Goal: Task Accomplishment & Management: Complete application form

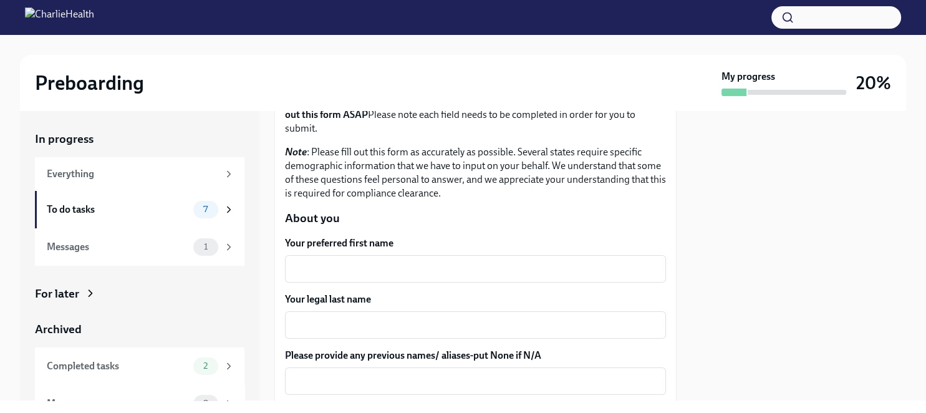
scroll to position [72, 0]
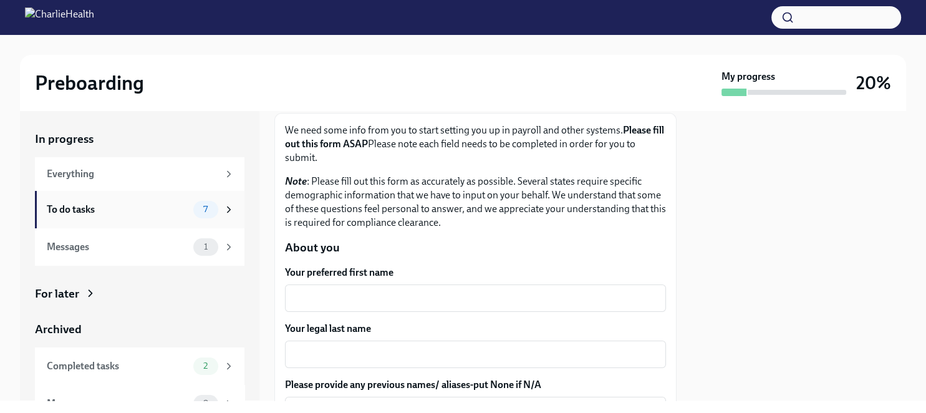
click at [113, 208] on div "To do tasks" at bounding box center [117, 210] width 141 height 14
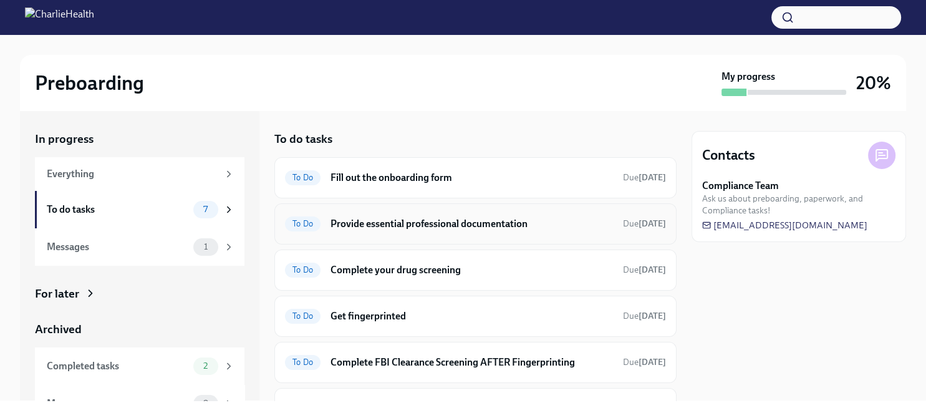
click at [461, 229] on h6 "Provide essential professional documentation" at bounding box center [471, 224] width 282 height 14
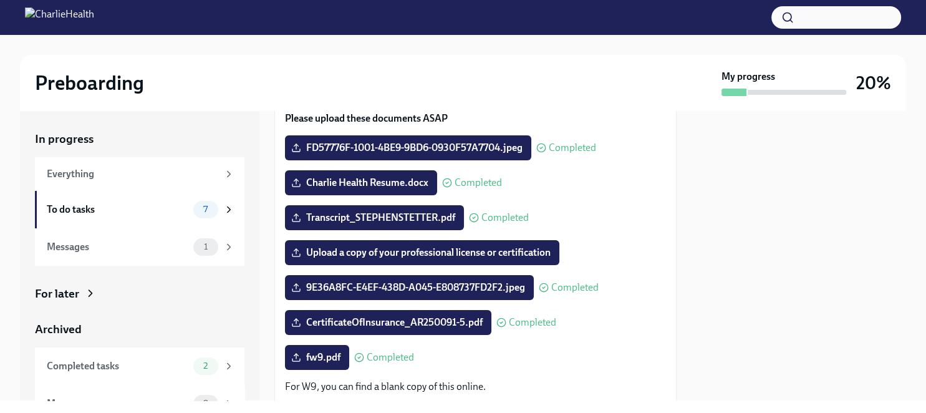
scroll to position [143, 0]
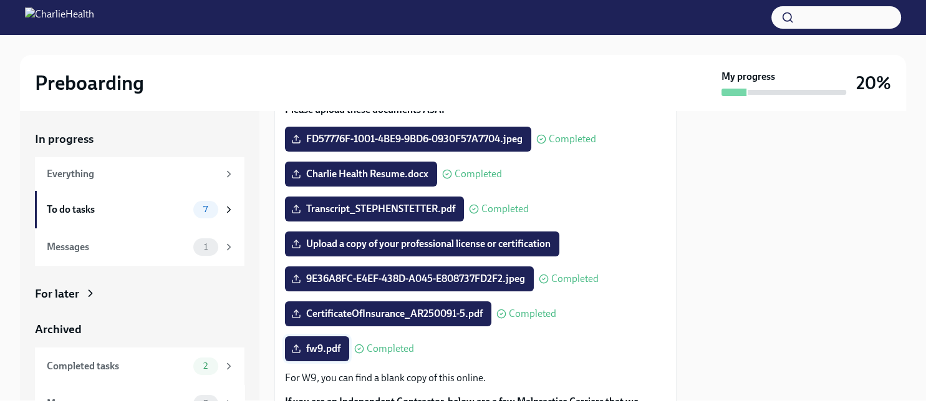
click at [322, 348] on span "fw9.pdf" at bounding box center [317, 348] width 47 height 12
click at [0, 0] on input "fw9.pdf" at bounding box center [0, 0] width 0 height 0
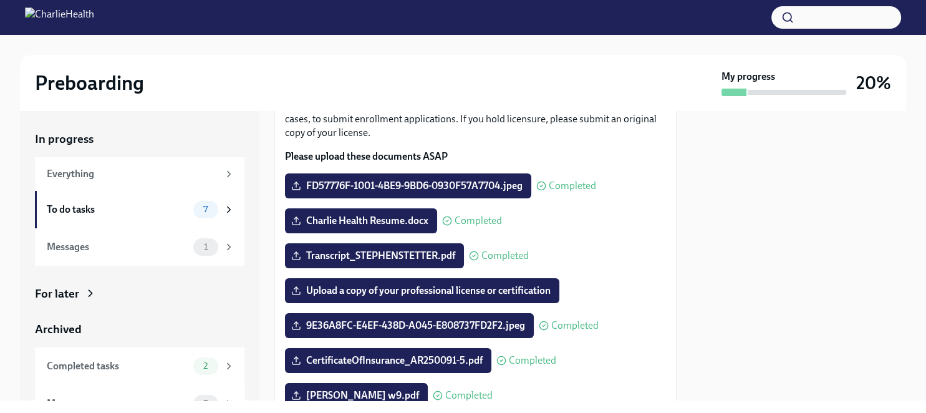
scroll to position [72, 0]
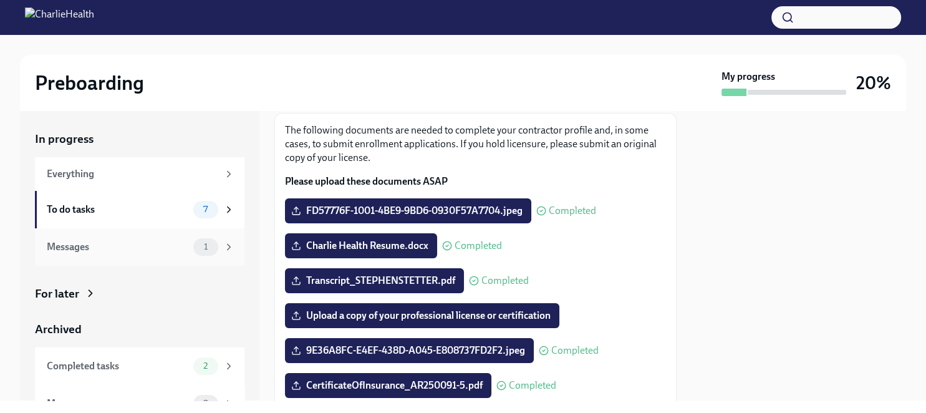
click at [102, 242] on div "Messages" at bounding box center [117, 247] width 141 height 14
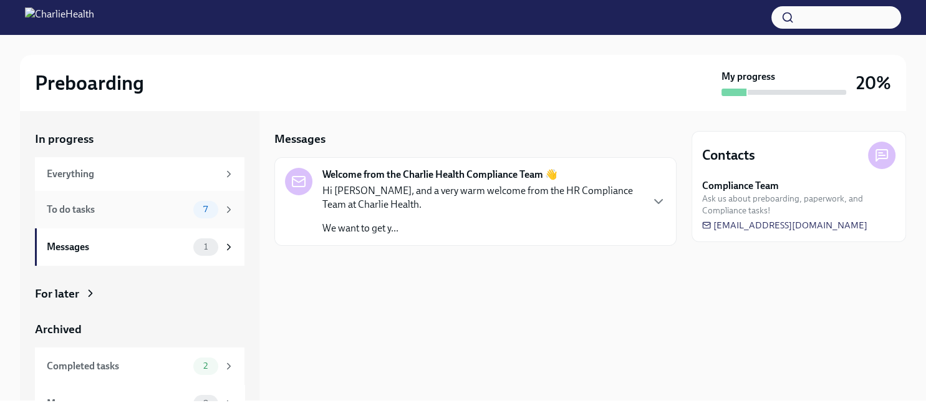
click at [163, 221] on div "To do tasks 7" at bounding box center [139, 209] width 209 height 37
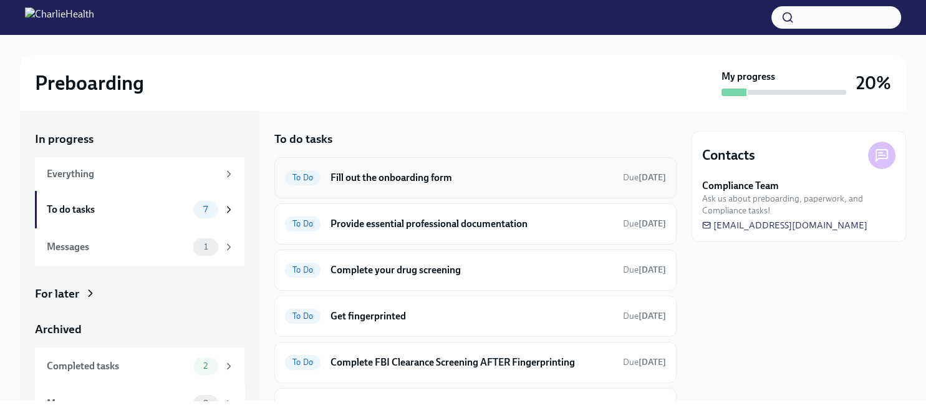
click at [383, 181] on h6 "Fill out the onboarding form" at bounding box center [471, 178] width 282 height 14
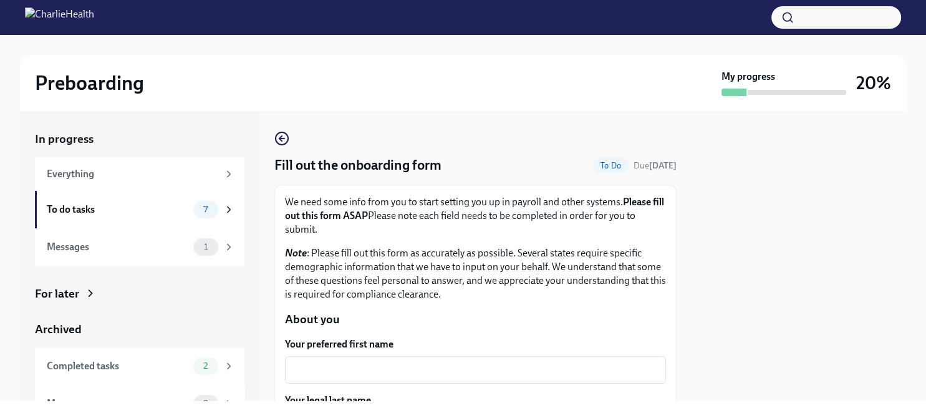
scroll to position [215, 0]
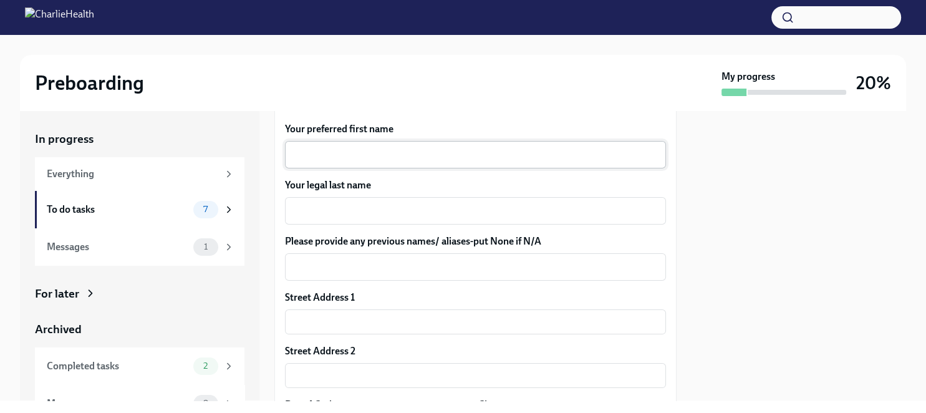
click at [333, 152] on textarea "Your preferred first name" at bounding box center [475, 154] width 366 height 15
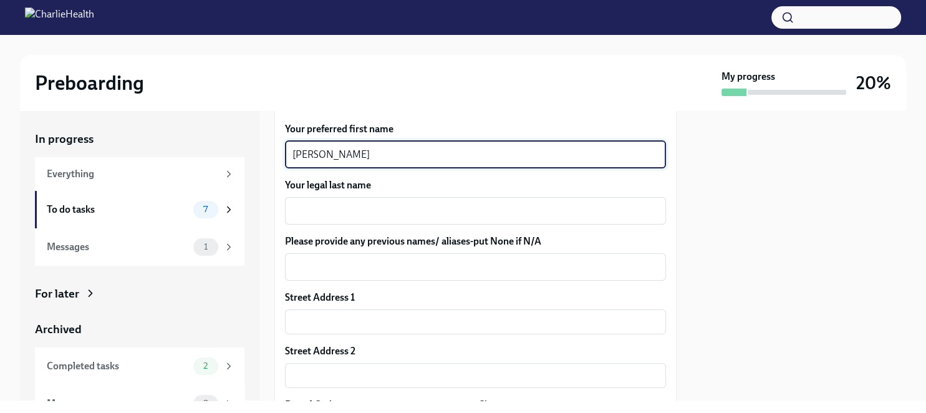
type textarea "[PERSON_NAME]"
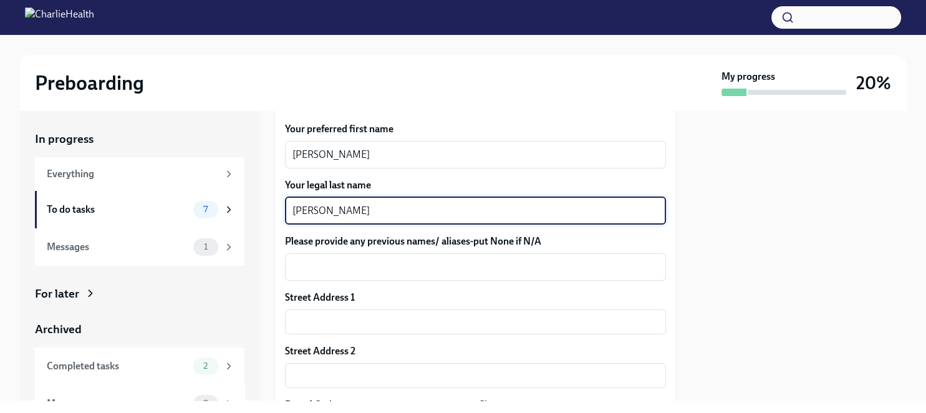
type textarea "[PERSON_NAME]"
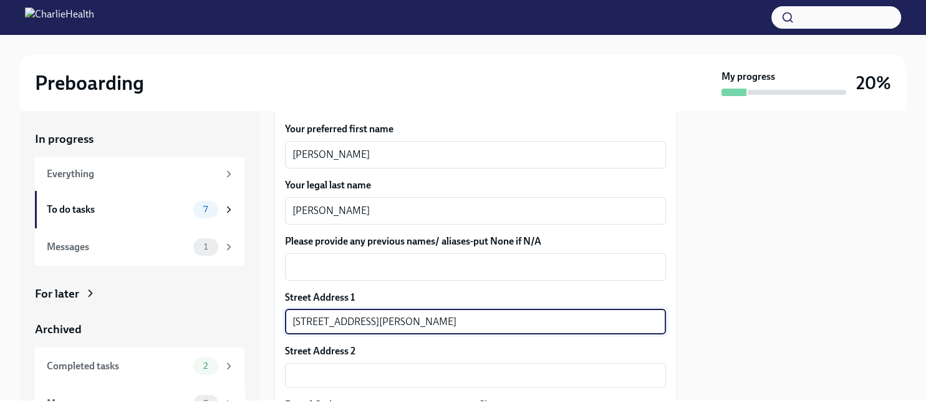
type input "[STREET_ADDRESS][PERSON_NAME]"
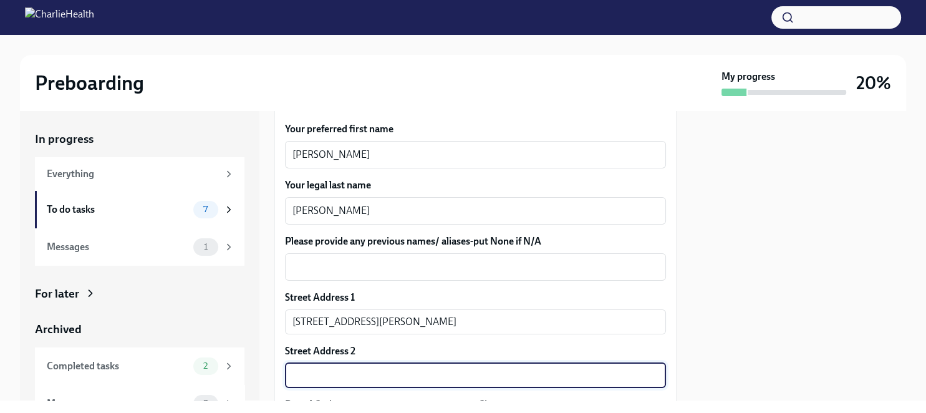
scroll to position [388, 0]
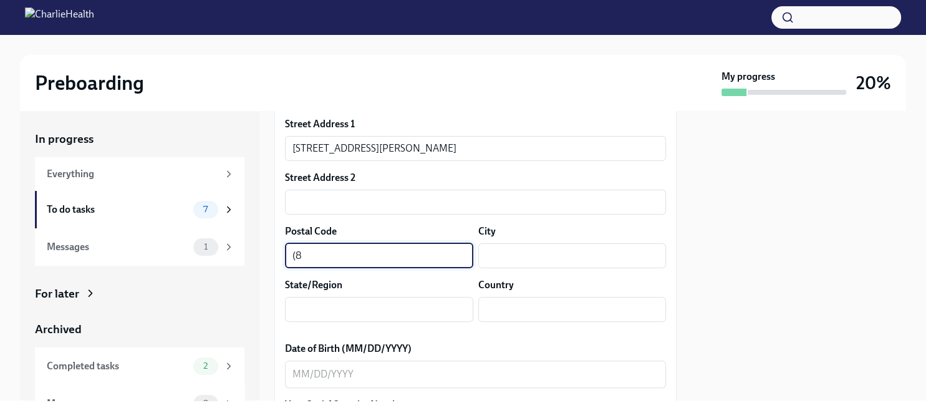
type input "("
type input "98108"
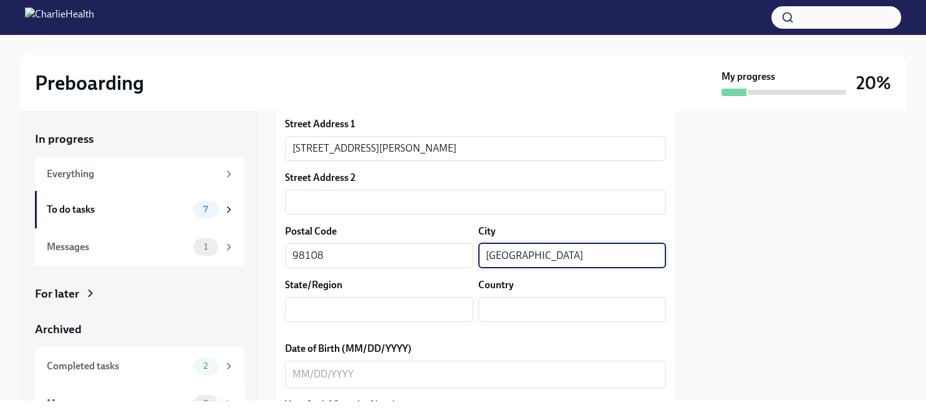
type input "[GEOGRAPHIC_DATA]"
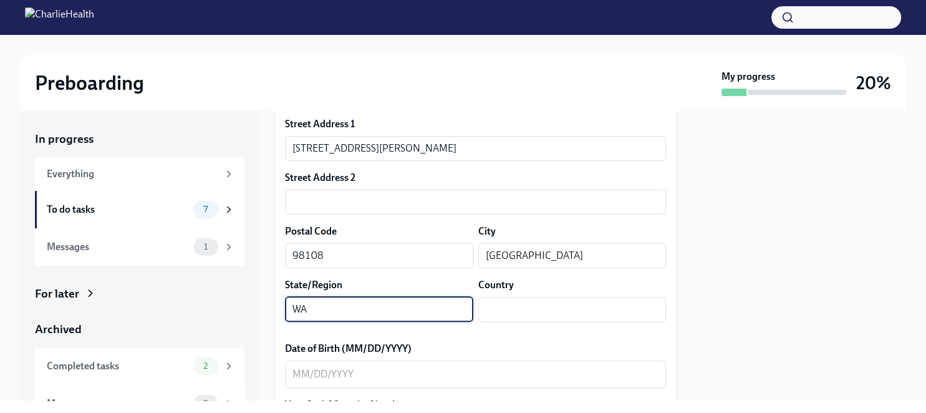
type input "WA"
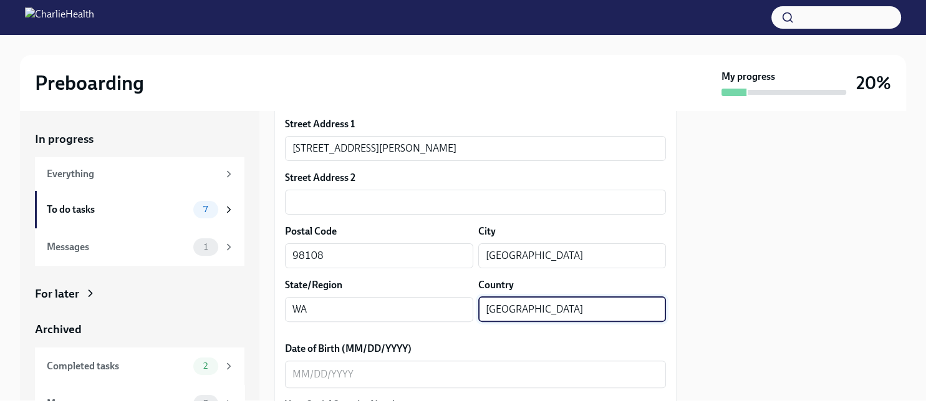
type input "[GEOGRAPHIC_DATA]"
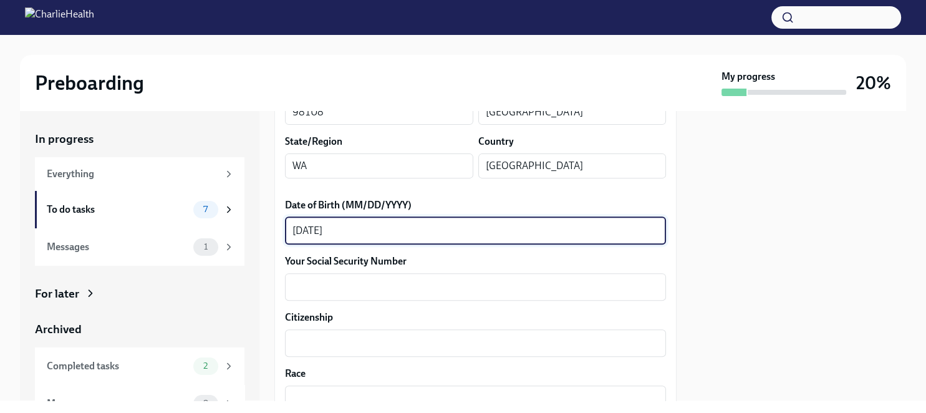
scroll to position [603, 0]
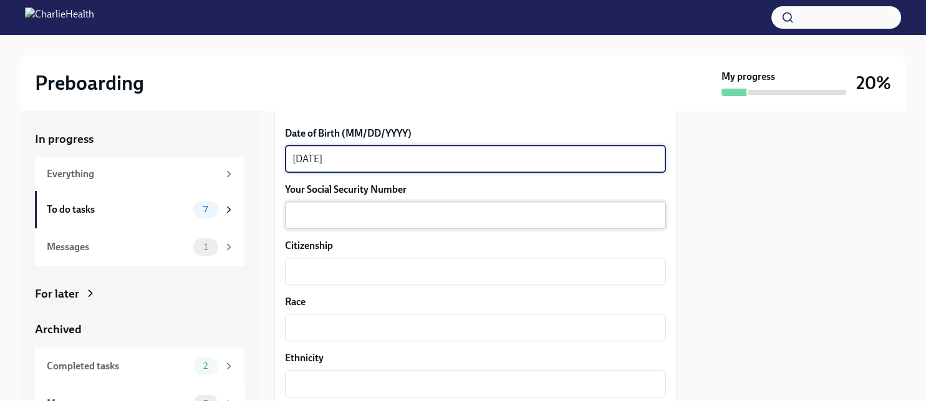
type textarea "[DATE]"
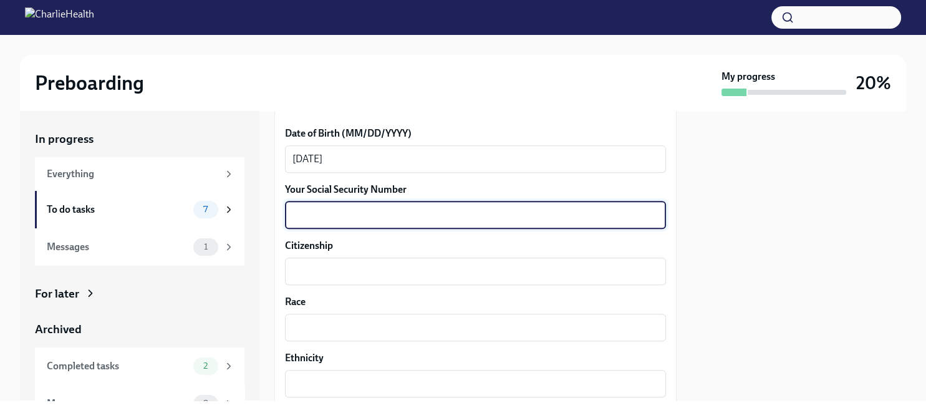
click at [388, 221] on textarea "Your Social Security Number" at bounding box center [475, 215] width 366 height 15
type textarea "390905085"
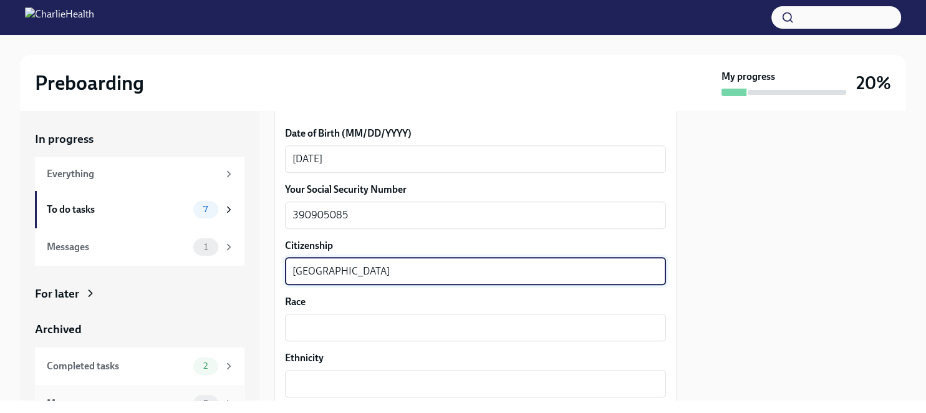
type textarea "[GEOGRAPHIC_DATA]"
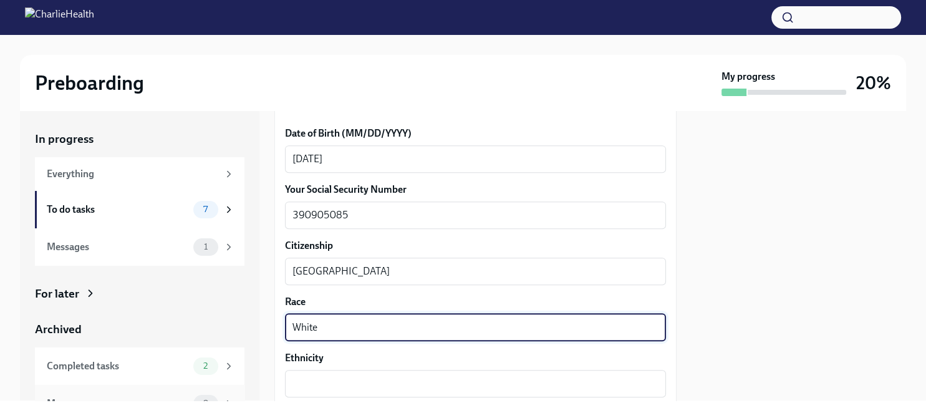
type textarea "White"
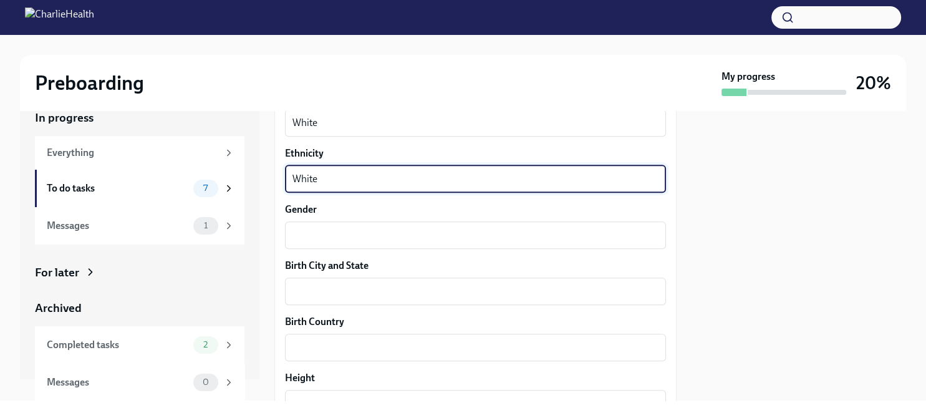
scroll to position [819, 0]
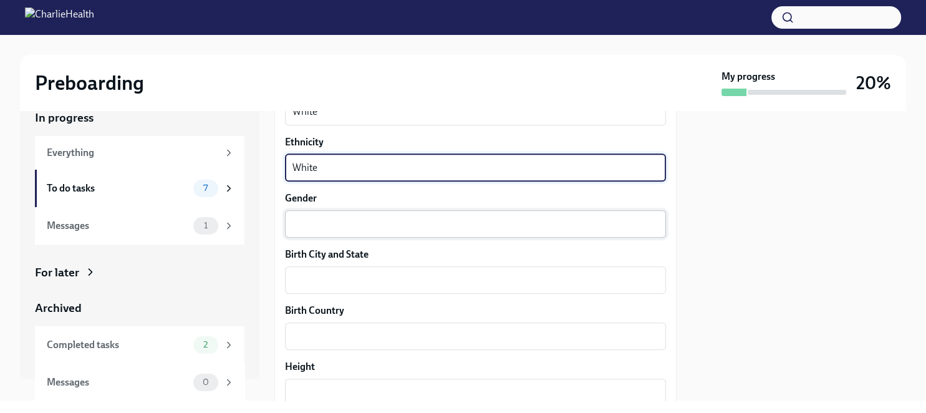
type textarea "White"
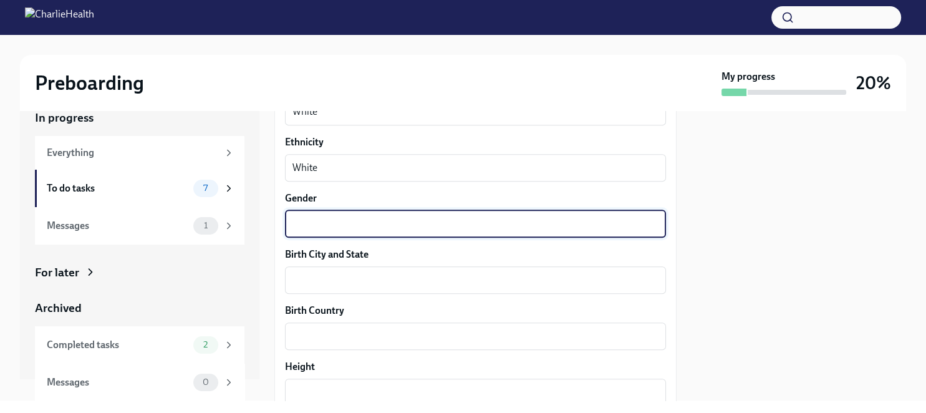
click at [343, 229] on textarea "Gender" at bounding box center [475, 223] width 366 height 15
type textarea "[DEMOGRAPHIC_DATA]"
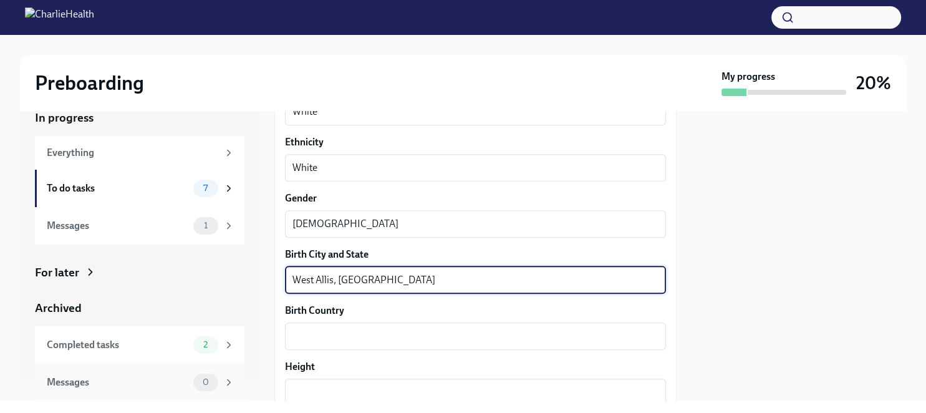
type textarea "West Allis, [GEOGRAPHIC_DATA]"
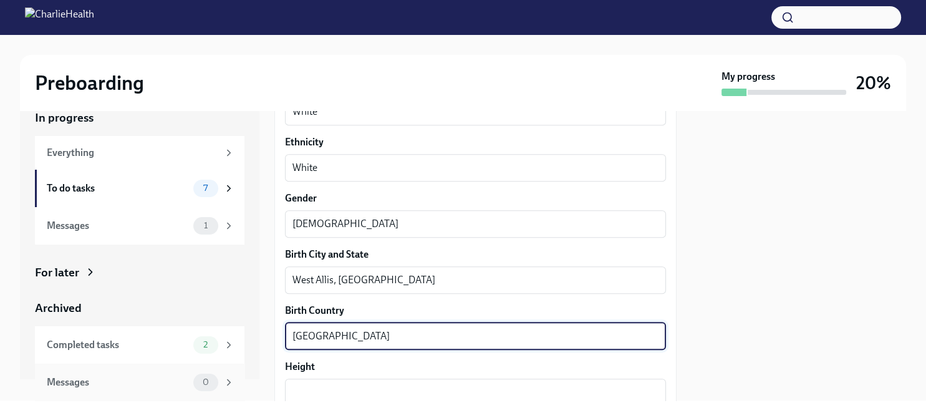
type textarea "[GEOGRAPHIC_DATA]"
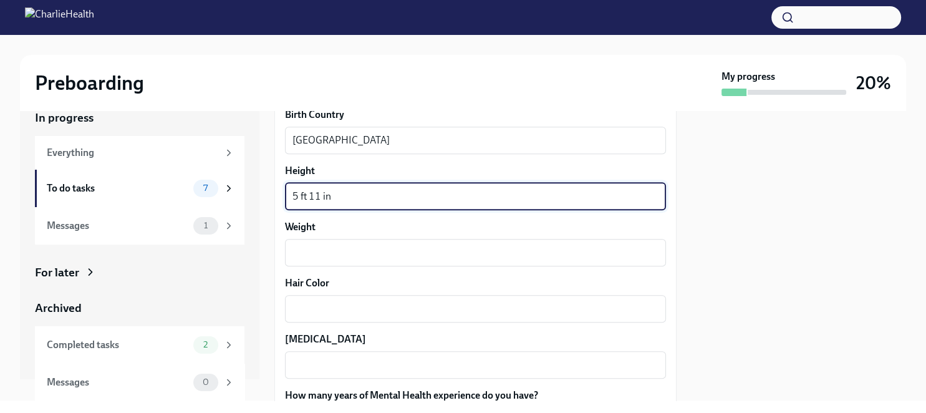
scroll to position [1035, 0]
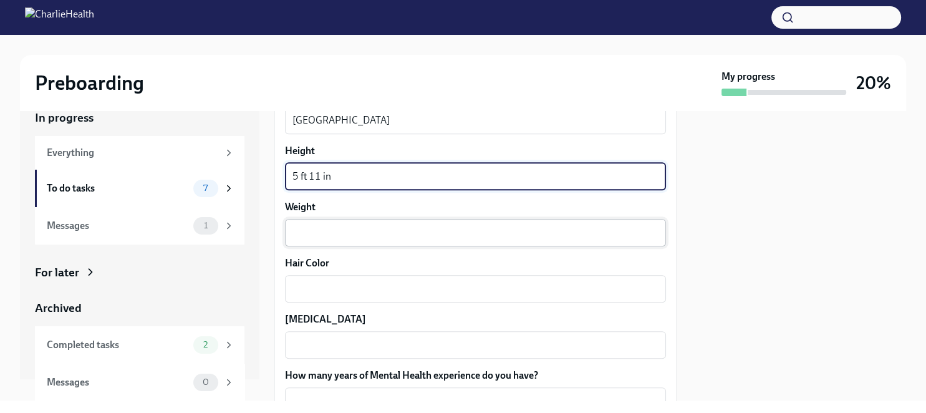
type textarea "5 ft 11 in"
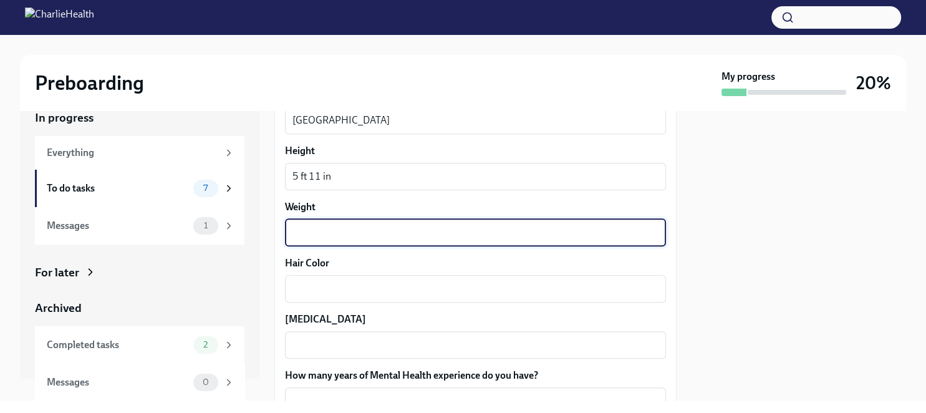
click at [300, 234] on textarea "Weight" at bounding box center [475, 232] width 366 height 15
type textarea "220"
click at [327, 299] on div "x ​" at bounding box center [475, 288] width 381 height 27
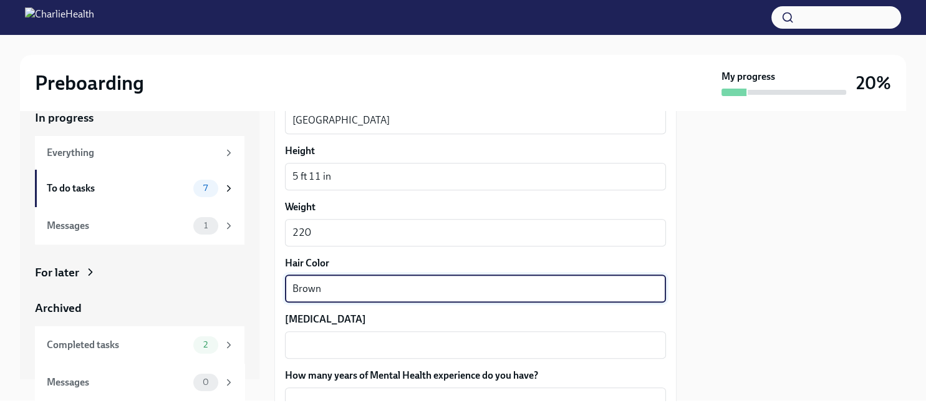
type textarea "Brown"
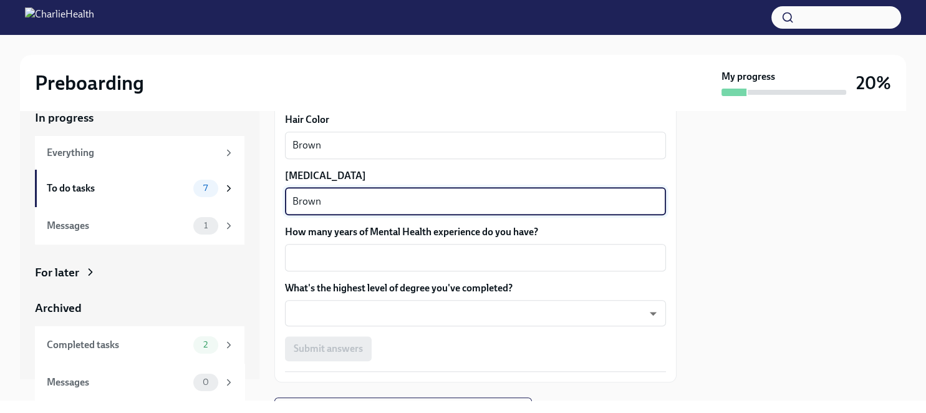
scroll to position [1239, 0]
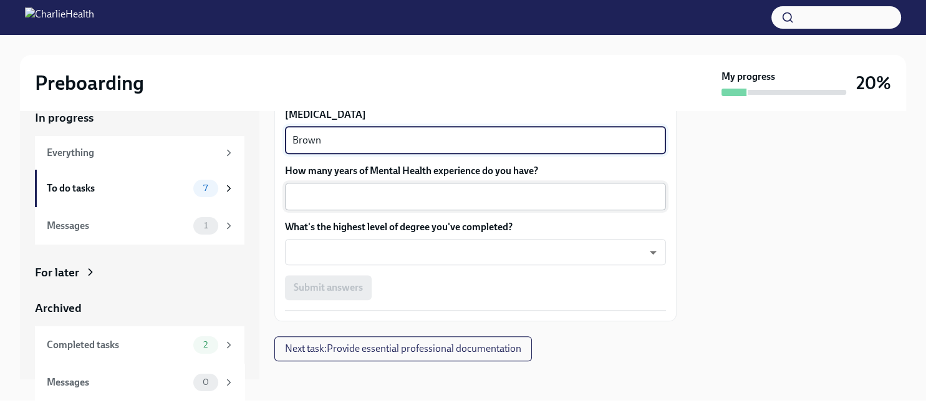
type textarea "Brown"
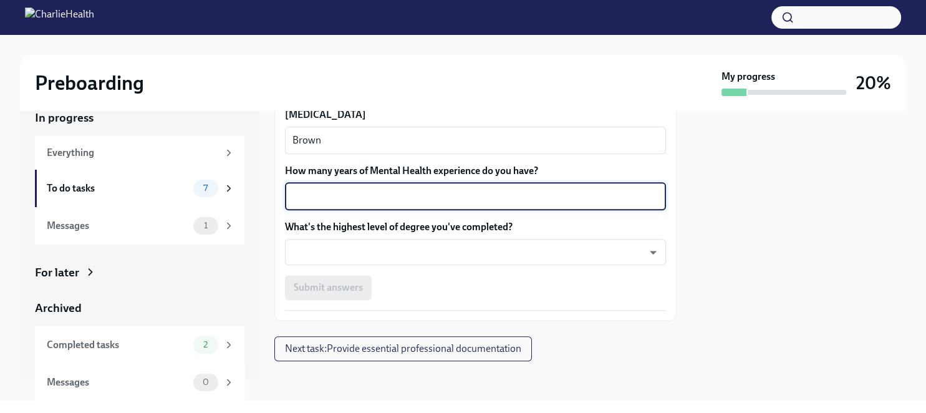
click at [431, 191] on textarea "How many years of Mental Health experience do you have?" at bounding box center [475, 196] width 366 height 15
type textarea "10"
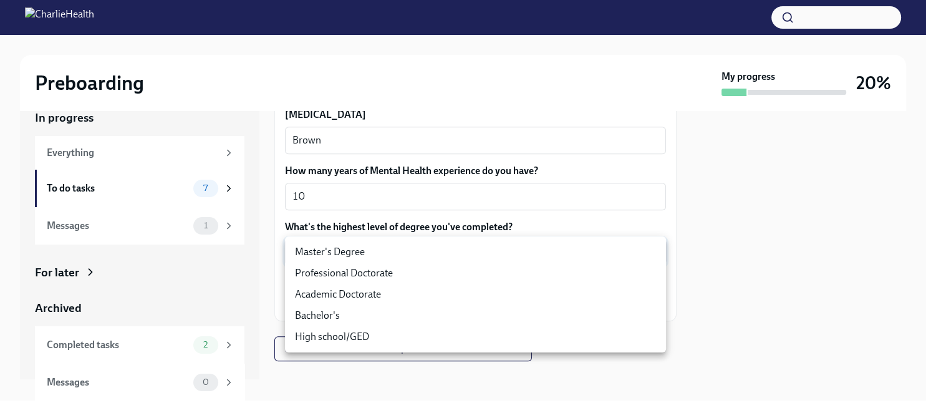
click at [350, 253] on body "Preboarding My progress 20% In progress Everything To do tasks 7 Messages 1 For…" at bounding box center [463, 206] width 926 height 413
click at [363, 250] on li "Master's Degree" at bounding box center [475, 251] width 381 height 21
type input "2vBr-ghkD"
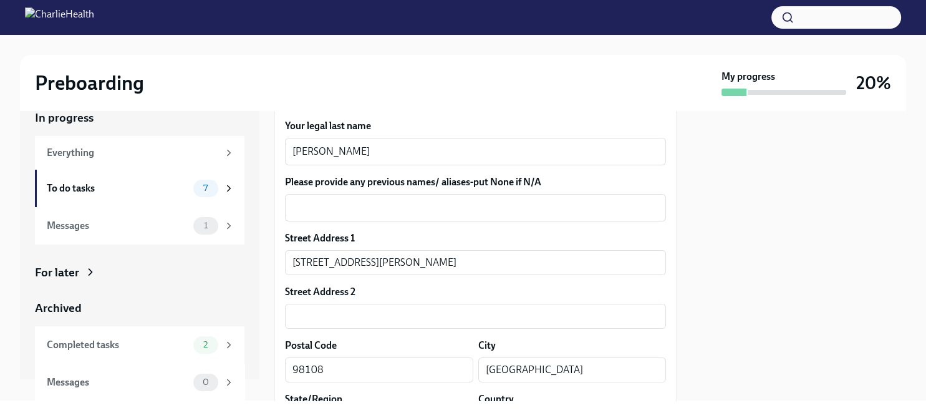
scroll to position [287, 0]
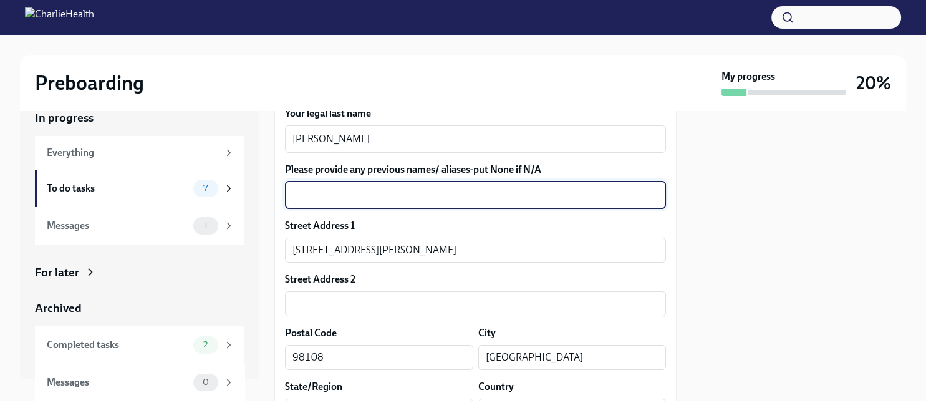
click at [409, 200] on textarea "Please provide any previous names/ aliases-put None if N/A" at bounding box center [475, 195] width 366 height 15
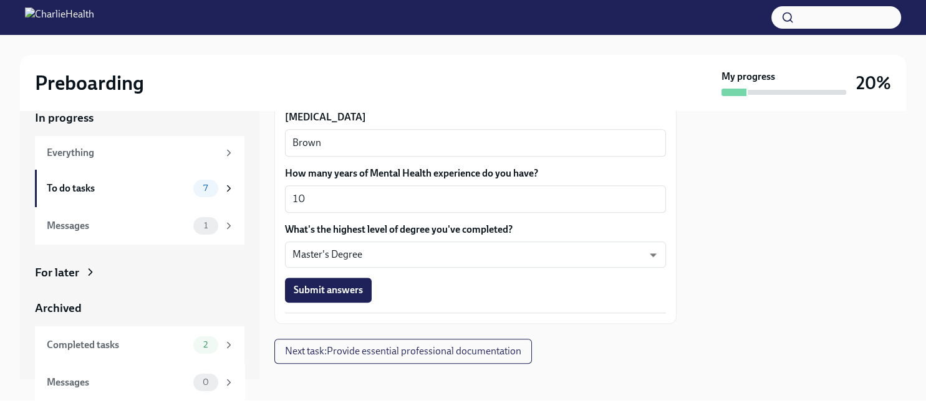
scroll to position [1239, 0]
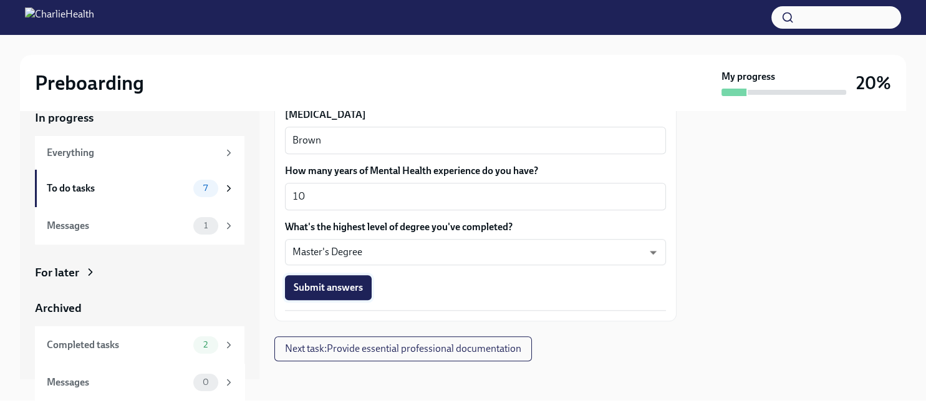
type textarea "NA"
click at [330, 289] on span "Submit answers" at bounding box center [328, 287] width 69 height 12
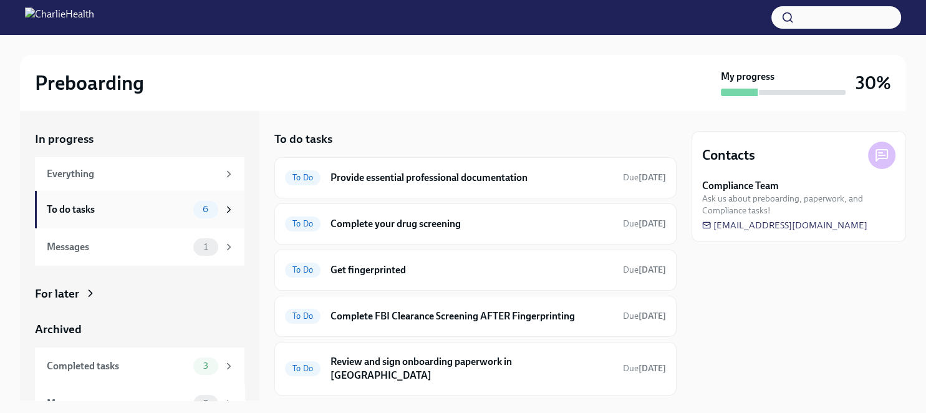
click at [157, 211] on div "To do tasks" at bounding box center [117, 210] width 141 height 14
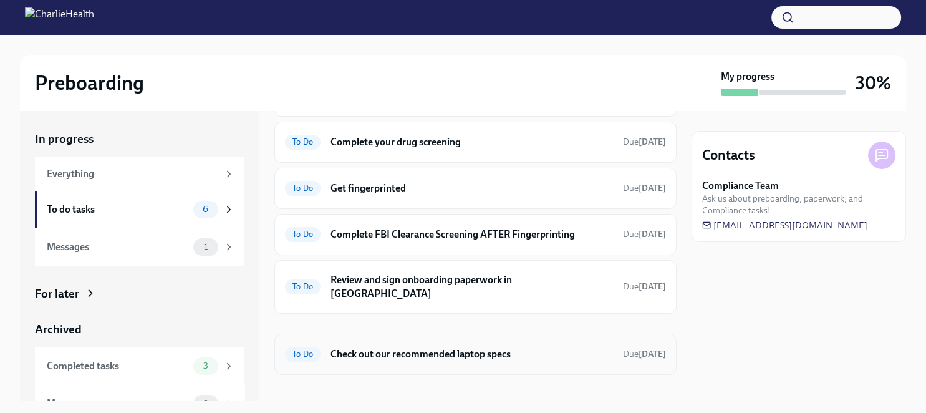
click at [455, 347] on h6 "Check out our recommended laptop specs" at bounding box center [471, 354] width 282 height 14
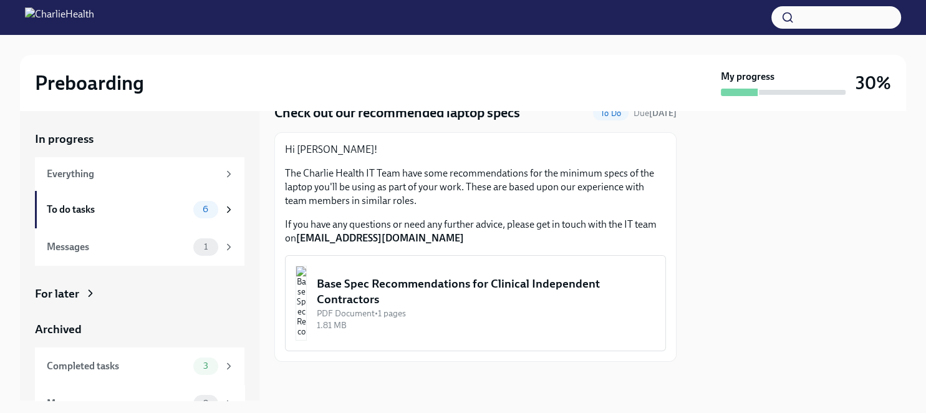
scroll to position [53, 0]
click at [368, 291] on div "Base Spec Recommendations for Clinical Independent Contractors" at bounding box center [486, 291] width 338 height 32
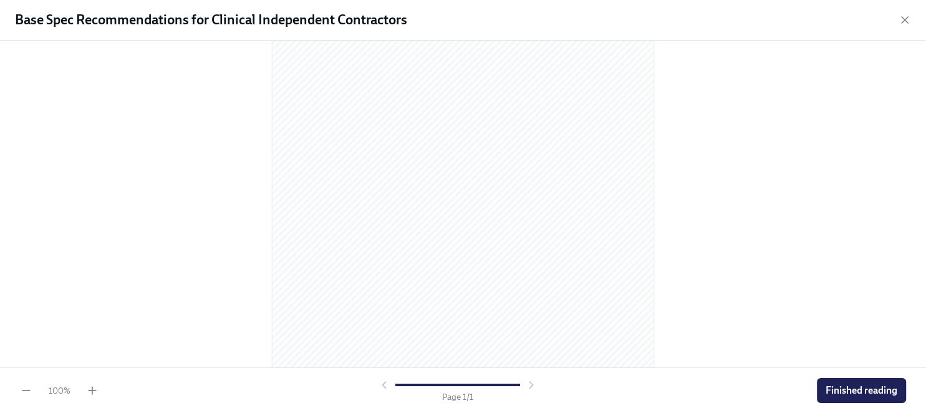
scroll to position [187, 0]
click at [876, 396] on span "Finished reading" at bounding box center [861, 390] width 72 height 12
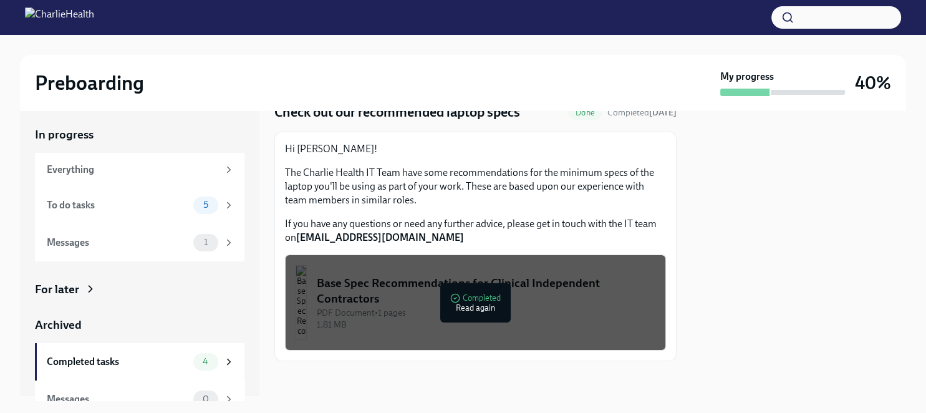
scroll to position [0, 0]
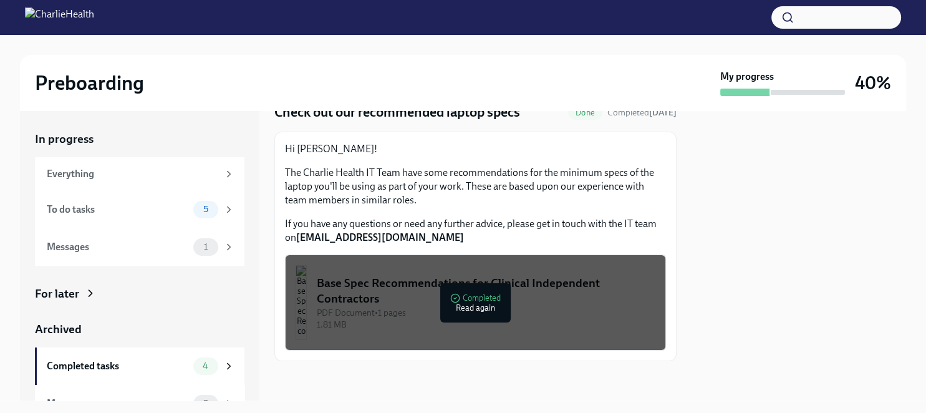
click at [559, 59] on div "Preboarding My progress 40%" at bounding box center [463, 83] width 886 height 56
